Goal: Check status: Check status

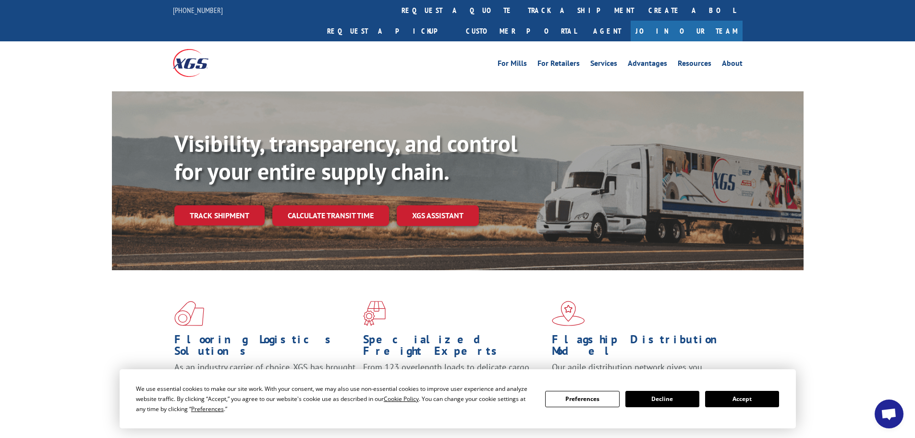
click at [757, 403] on button "Accept" at bounding box center [742, 399] width 74 height 16
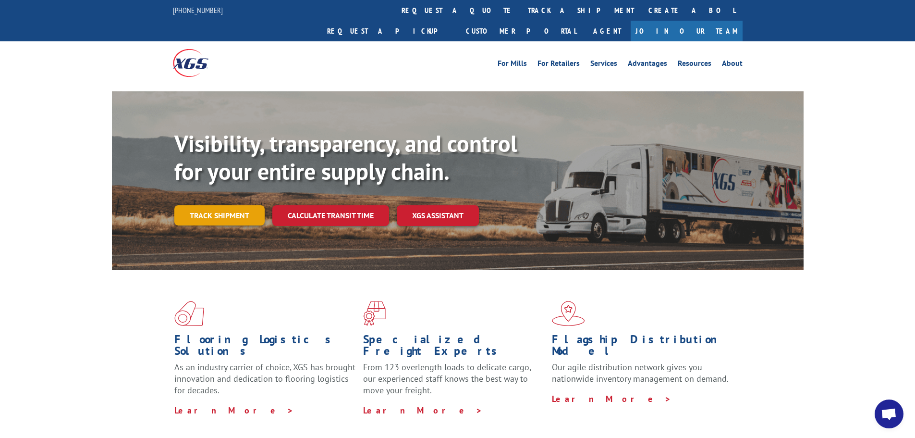
click at [232, 205] on link "Track shipment" at bounding box center [219, 215] width 90 height 20
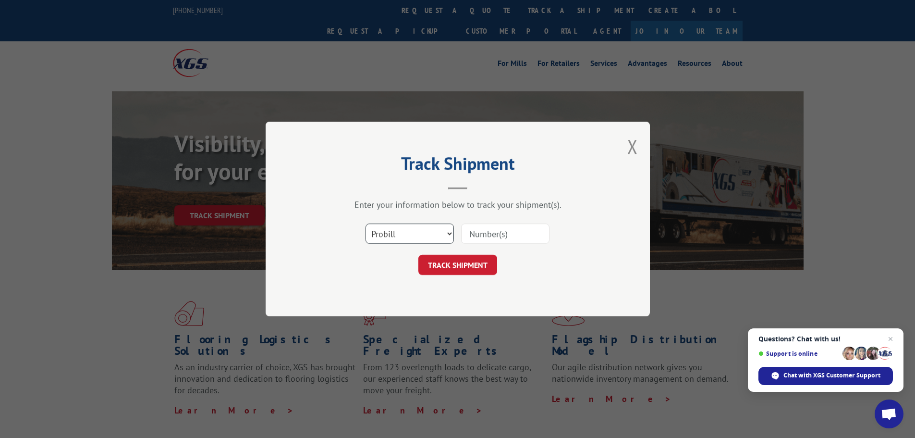
click at [430, 229] on select "Select category... Probill BOL PO" at bounding box center [410, 233] width 88 height 20
select select "po"
click at [366, 223] on select "Select category... Probill BOL PO" at bounding box center [410, 233] width 88 height 20
paste input "13537371"
type input "13537371"
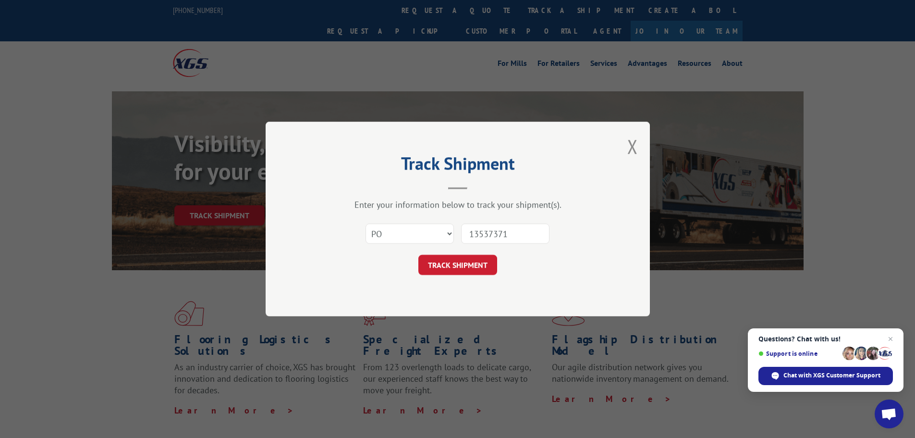
click at [486, 264] on button "TRACK SHIPMENT" at bounding box center [458, 265] width 79 height 20
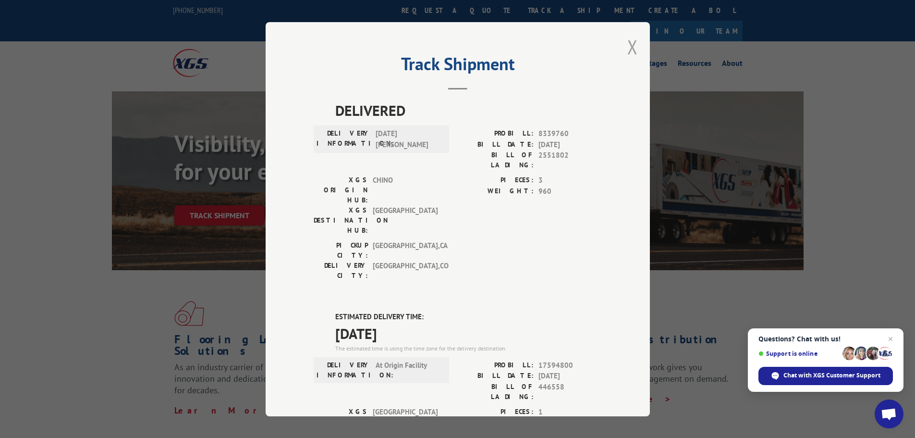
click at [630, 46] on button "Close modal" at bounding box center [633, 46] width 11 height 25
